Goal: Use online tool/utility: Utilize a website feature to perform a specific function

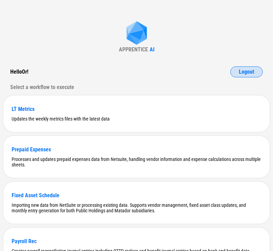
click at [109, 69] on span "Logout" at bounding box center [246, 71] width 15 height 5
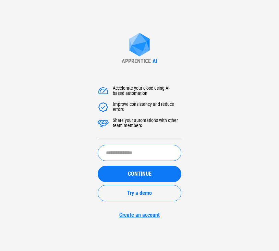
click at [109, 152] on input "text" at bounding box center [140, 153] width 84 height 16
type input "******"
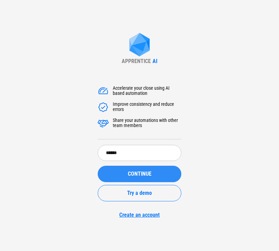
click at [109, 174] on span "CONTINUE" at bounding box center [140, 173] width 24 height 5
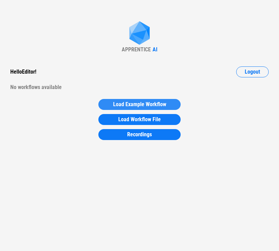
click at [109, 102] on span "Load Example Workflow" at bounding box center [139, 104] width 53 height 5
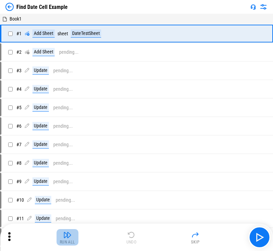
click at [70, 236] on img "button" at bounding box center [67, 235] width 8 height 8
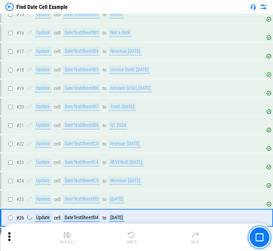
scroll to position [370, 0]
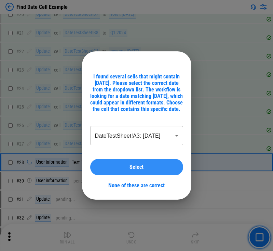
click at [109, 167] on button "Select" at bounding box center [136, 167] width 93 height 16
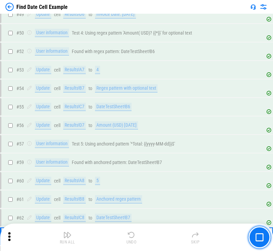
scroll to position [925, 0]
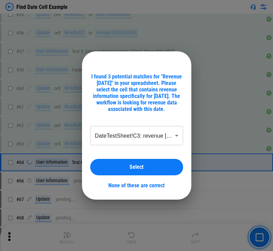
click at [109, 167] on div "Select" at bounding box center [137, 166] width 77 height 5
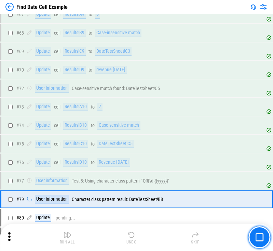
scroll to position [1202, 0]
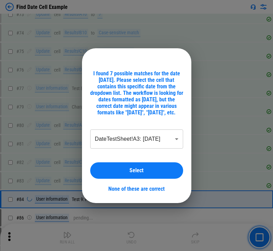
click at [109, 167] on button "Select" at bounding box center [136, 170] width 93 height 16
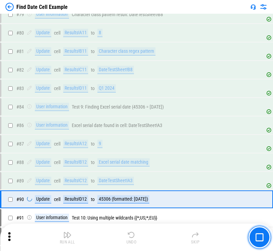
scroll to position [1387, 0]
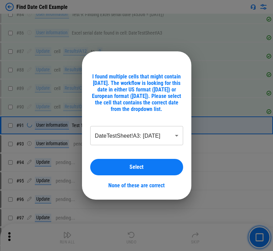
click at [109, 167] on button "Select" at bounding box center [136, 167] width 93 height 16
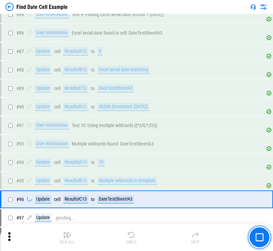
scroll to position [1479, 0]
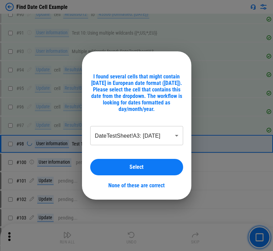
click at [109, 167] on div "Select" at bounding box center [137, 166] width 77 height 5
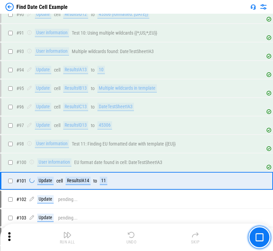
scroll to position [1572, 0]
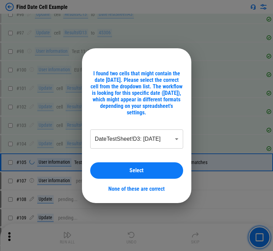
click at [109, 167] on button "Select" at bounding box center [136, 170] width 93 height 16
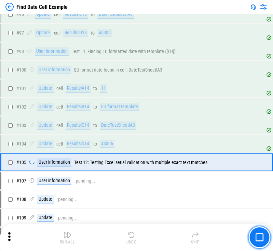
scroll to position [1664, 0]
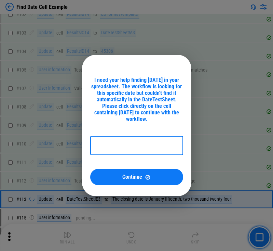
type input "**********"
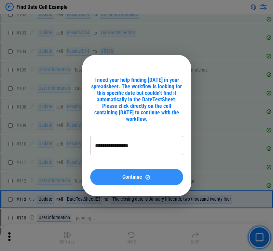
click at [109, 176] on div "Continue" at bounding box center [137, 177] width 77 height 6
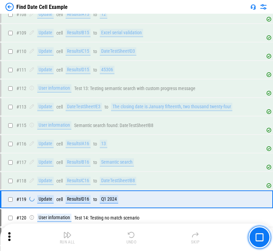
scroll to position [1849, 0]
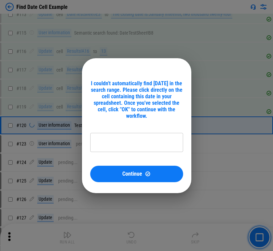
type input "**********"
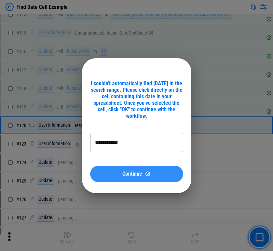
click at [109, 170] on button "Continue" at bounding box center [136, 174] width 93 height 16
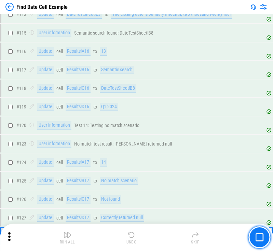
scroll to position [1941, 0]
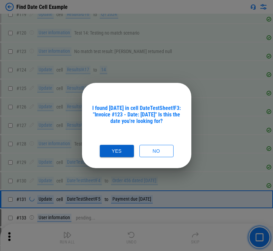
click at [109, 154] on button "Yes" at bounding box center [117, 151] width 34 height 13
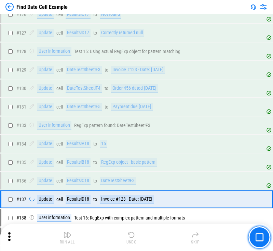
scroll to position [2126, 0]
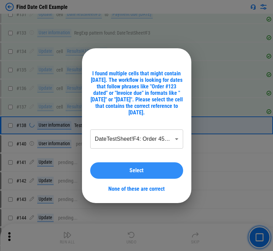
click at [109, 168] on span "Select" at bounding box center [137, 170] width 14 height 5
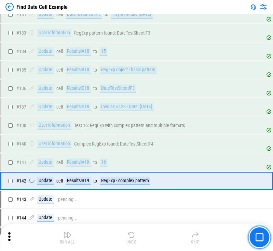
scroll to position [2219, 0]
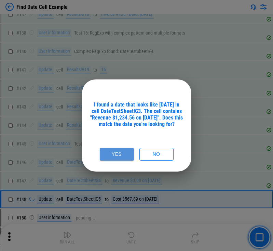
click at [109, 153] on button "Yes" at bounding box center [117, 154] width 34 height 13
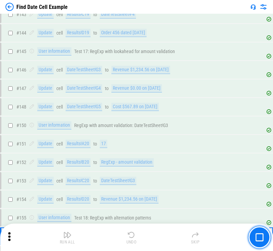
scroll to position [2403, 0]
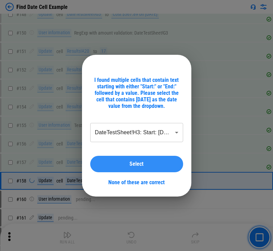
click at [109, 161] on span "Select" at bounding box center [137, 163] width 14 height 5
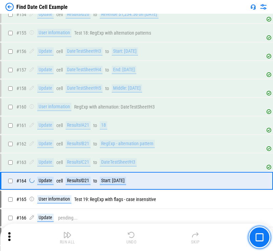
scroll to position [2588, 0]
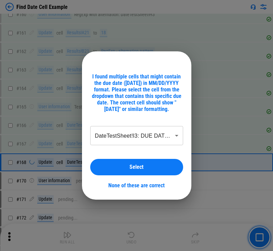
click at [109, 161] on button "Select" at bounding box center [136, 167] width 93 height 16
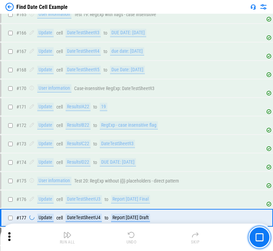
scroll to position [2773, 0]
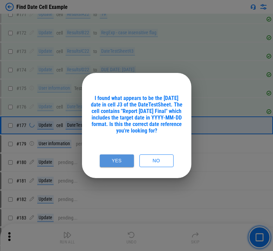
click at [109, 161] on button "Yes" at bounding box center [117, 160] width 34 height 13
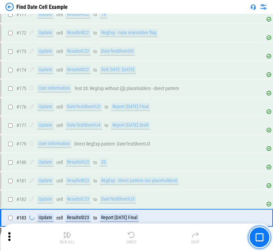
scroll to position [2865, 0]
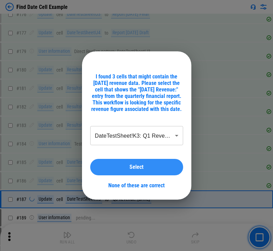
click at [109, 168] on span "Select" at bounding box center [137, 166] width 14 height 5
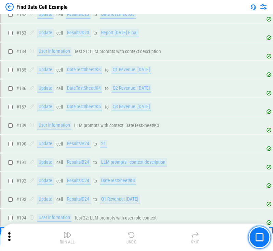
scroll to position [3050, 0]
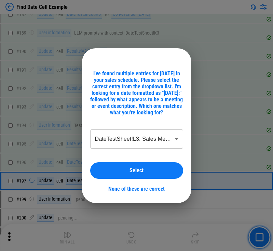
click at [109, 168] on button "Select" at bounding box center [136, 170] width 93 height 16
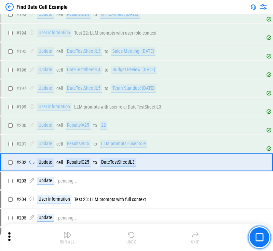
scroll to position [3235, 0]
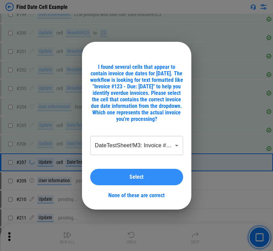
click at [109, 178] on span "Select" at bounding box center [137, 176] width 14 height 5
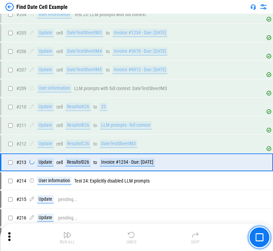
scroll to position [3420, 0]
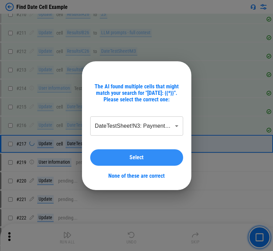
click at [109, 159] on span "Select" at bounding box center [137, 157] width 14 height 5
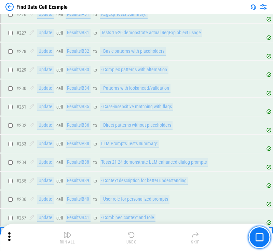
scroll to position [3741, 0]
